Goal: Register for event/course

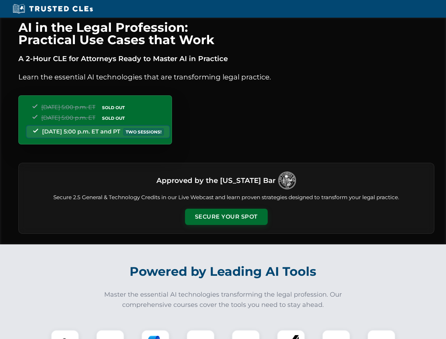
click at [226, 217] on button "Secure Your Spot" at bounding box center [226, 217] width 83 height 16
click at [65, 335] on img at bounding box center [65, 344] width 20 height 20
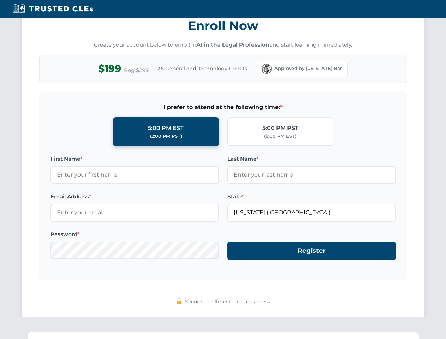
scroll to position [694, 0]
